Goal: Find specific page/section: Find specific page/section

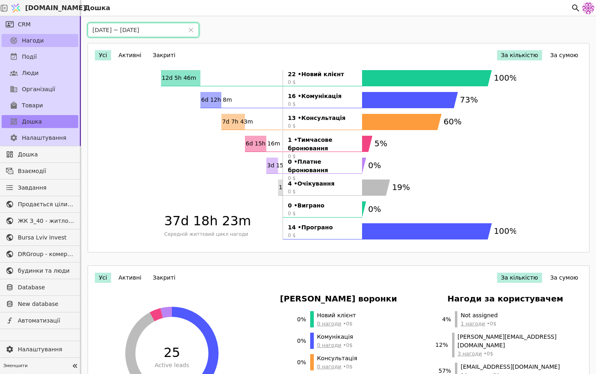
click at [33, 45] on link "Нагоди" at bounding box center [40, 40] width 77 height 13
